Goal: Navigation & Orientation: Find specific page/section

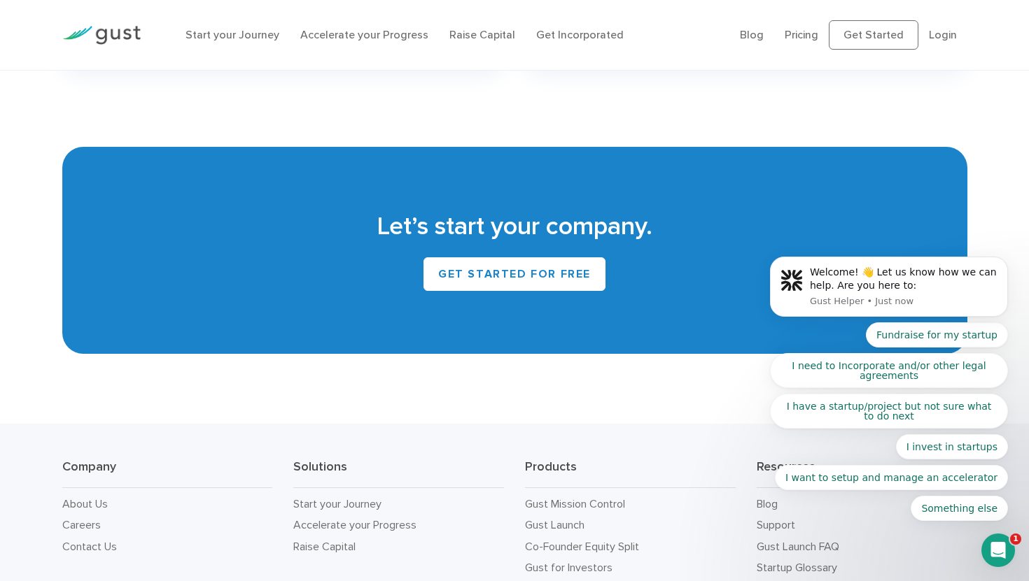
scroll to position [6058, 0]
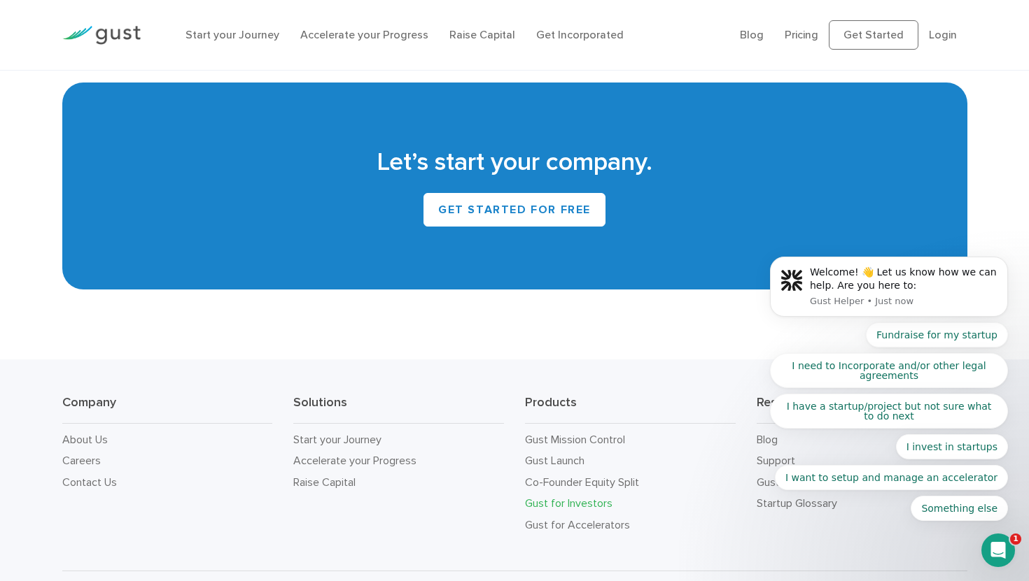
click at [605, 497] on link "Gust for Investors" at bounding box center [568, 503] width 87 height 13
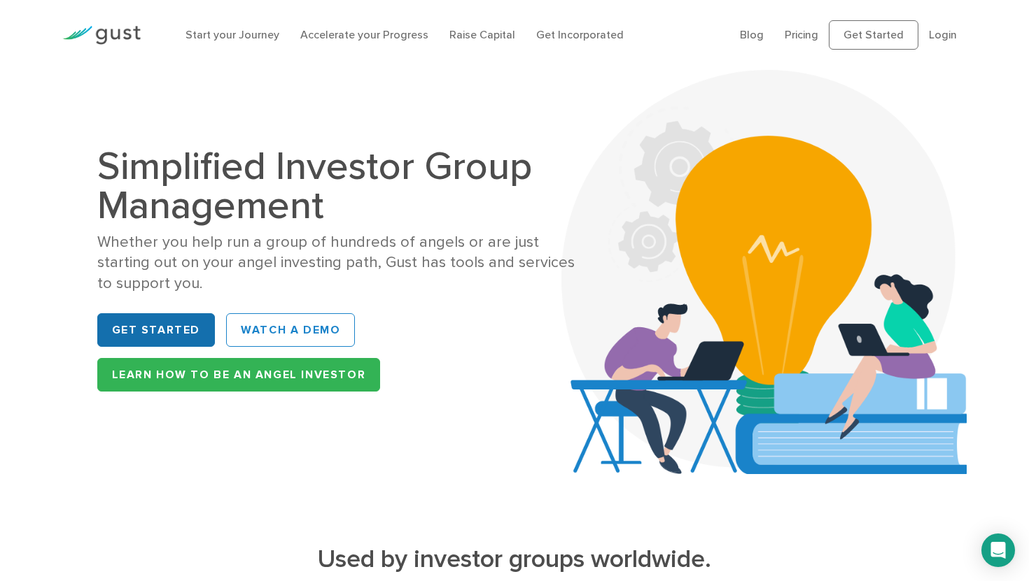
click at [147, 322] on link "Get Started" at bounding box center [156, 330] width 118 height 34
